Goal: Task Accomplishment & Management: Use online tool/utility

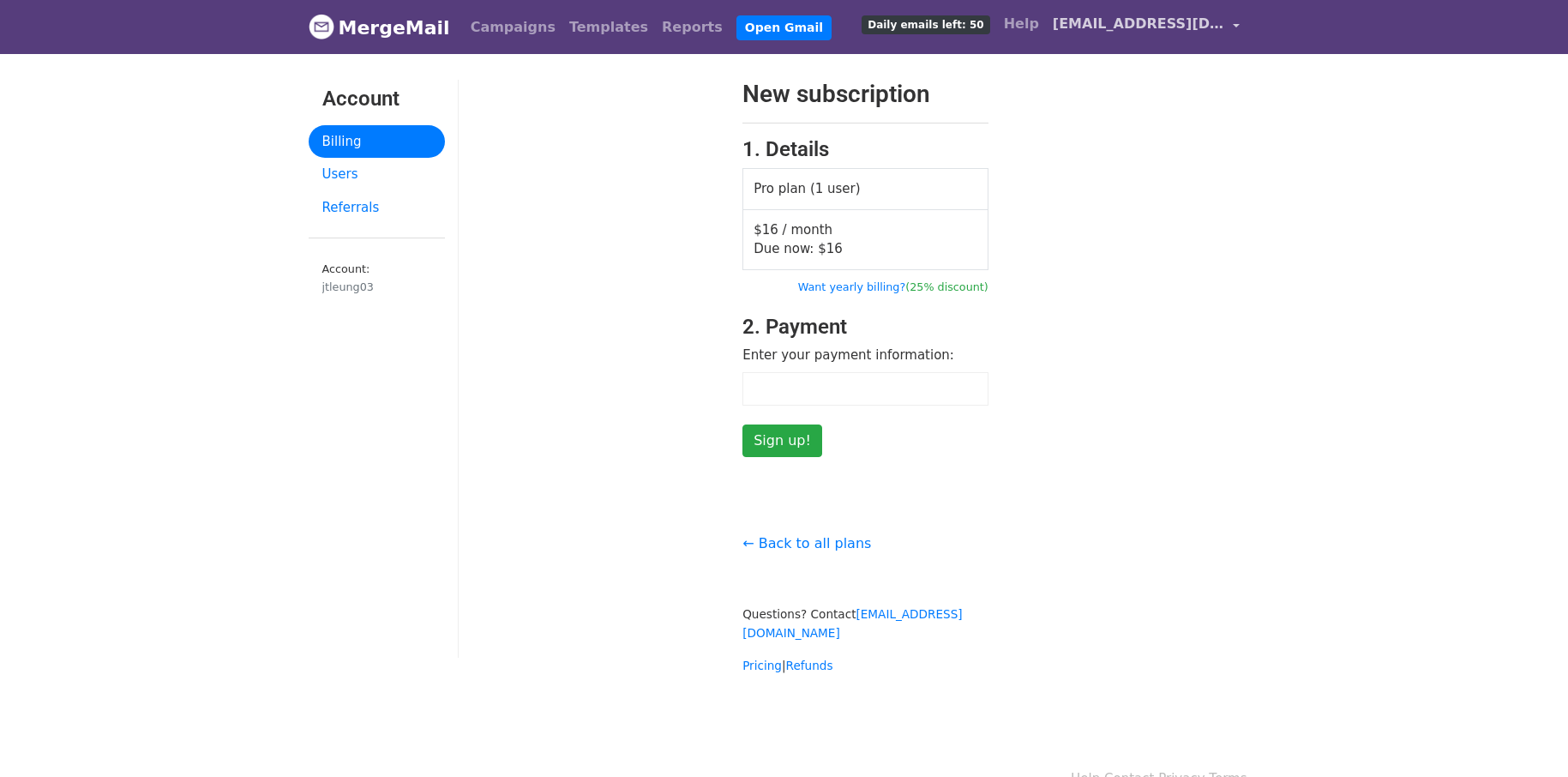
click at [1221, 21] on span "jtleung03@gmail.com" at bounding box center [1138, 24] width 172 height 21
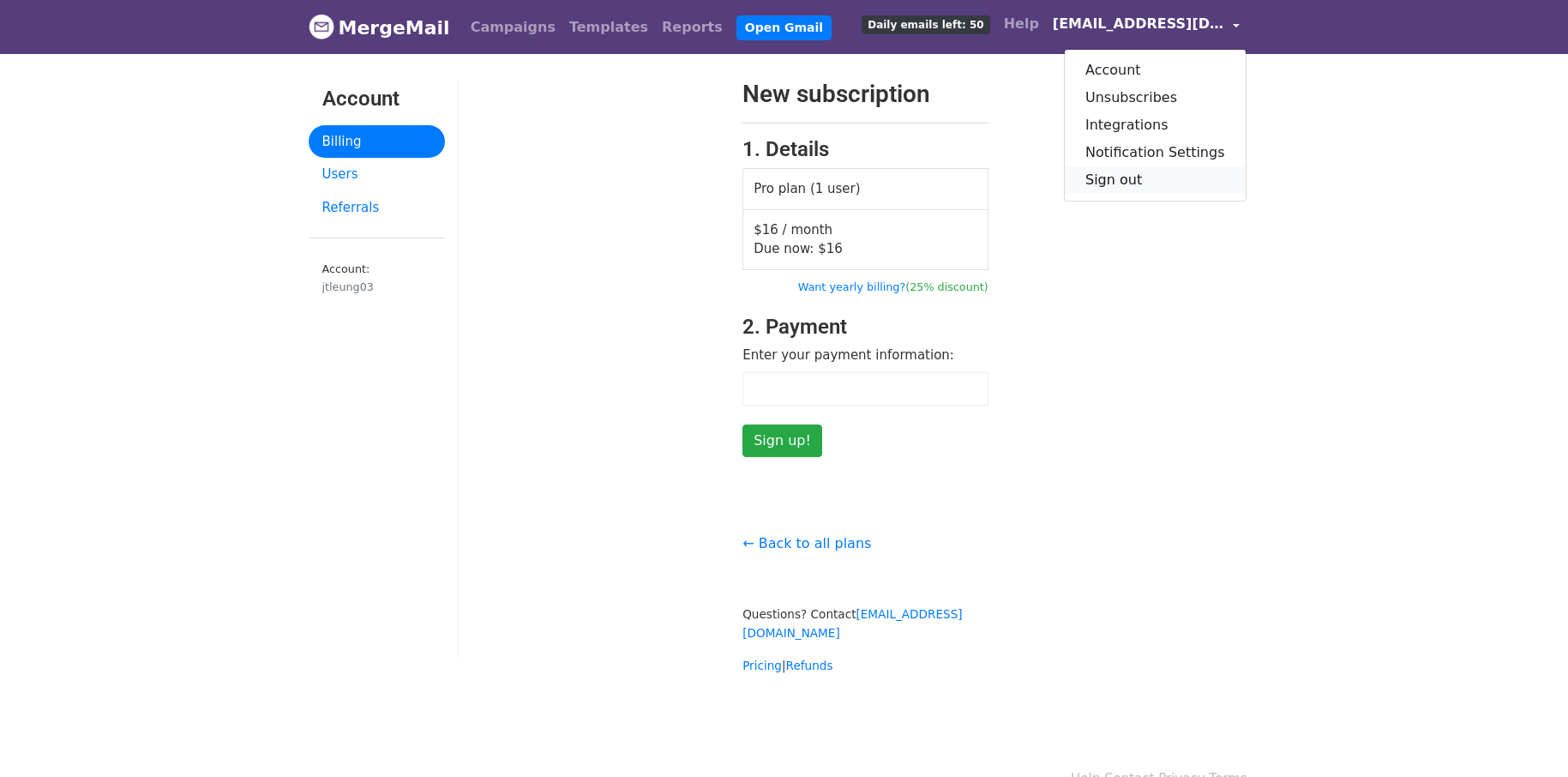
click at [1142, 174] on link "Sign out" at bounding box center [1155, 181] width 181 height 28
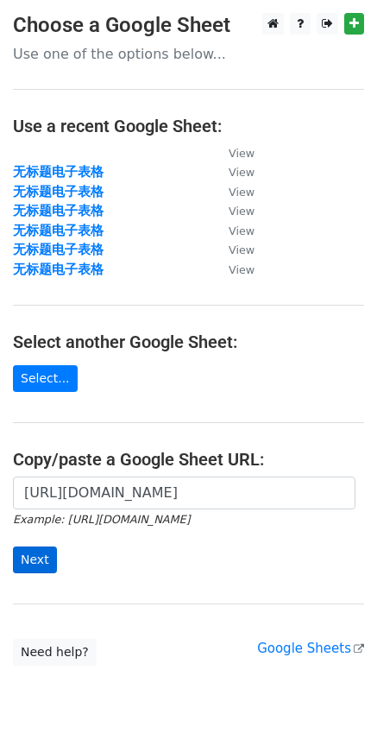
scroll to position [0, 430]
type input "[URL][DOMAIN_NAME]"
click at [13, 567] on input "Next" at bounding box center [35, 560] width 44 height 27
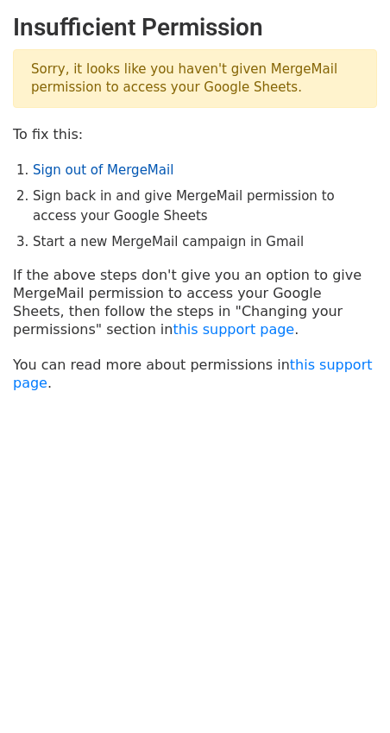
click at [128, 170] on link "Sign out of MergeMail" at bounding box center [103, 170] width 141 height 16
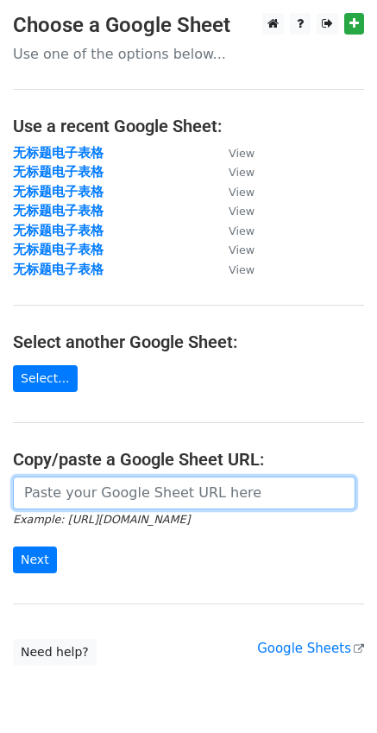
click at [139, 490] on input "url" at bounding box center [184, 493] width 343 height 33
paste input "https://docs.google.com/spreadsheets/d/1h8hgvIhfiZ9Xd_NJDsgZIFMT6r2RUTtL6hx1Ohw…"
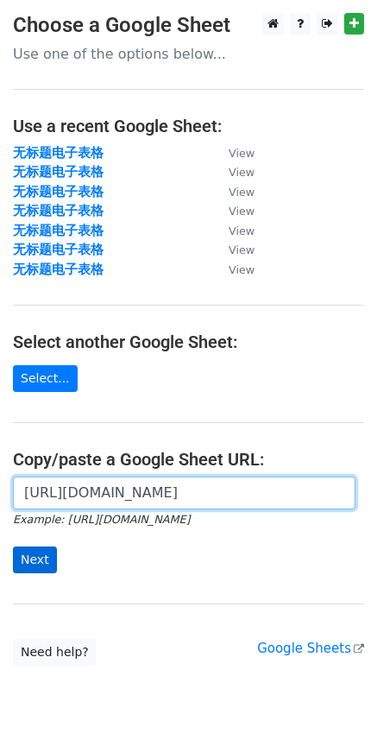
scroll to position [0, 430]
type input "https://docs.google.com/spreadsheets/d/1h8hgvIhfiZ9Xd_NJDsgZIFMT6r2RUTtL6hx1Ohw…"
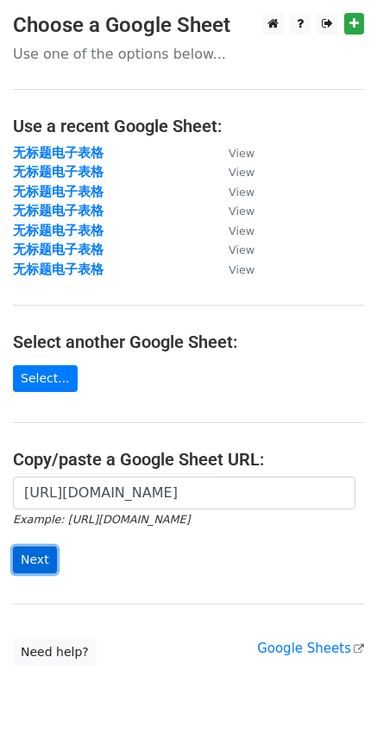
drag, startPoint x: 22, startPoint y: 557, endPoint x: 16, endPoint y: 549, distance: 9.8
click at [22, 557] on input "Next" at bounding box center [35, 560] width 44 height 27
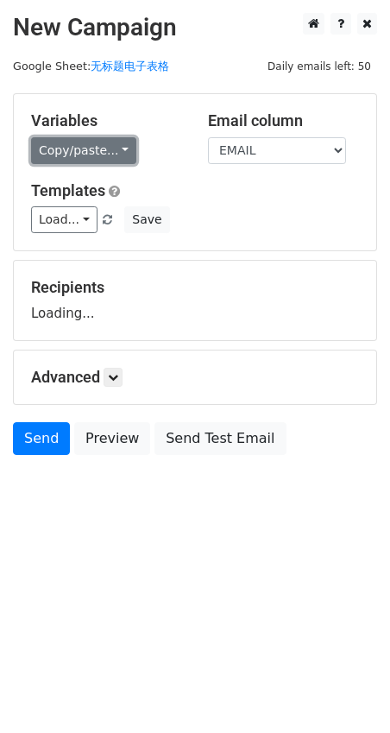
click at [74, 152] on link "Copy/paste..." at bounding box center [83, 150] width 105 height 27
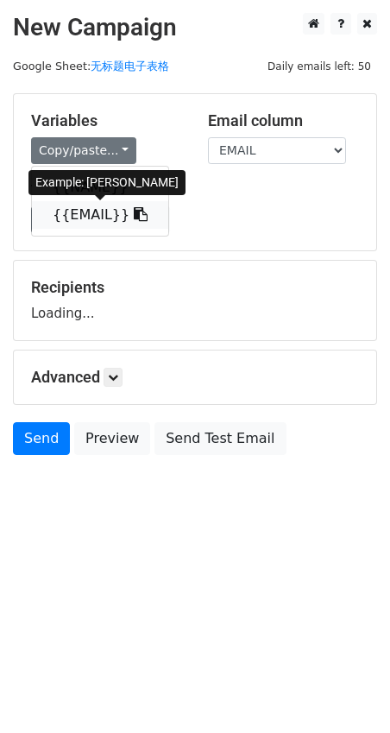
click at [86, 215] on link "{{EMAIL}}" at bounding box center [100, 215] width 136 height 28
